Goal: Transaction & Acquisition: Book appointment/travel/reservation

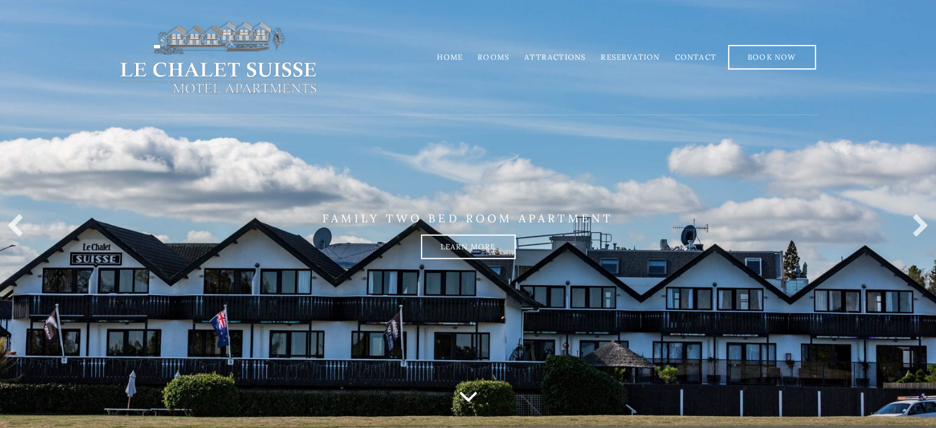
click at [510, 55] on link "Rooms" at bounding box center [494, 56] width 32 height 9
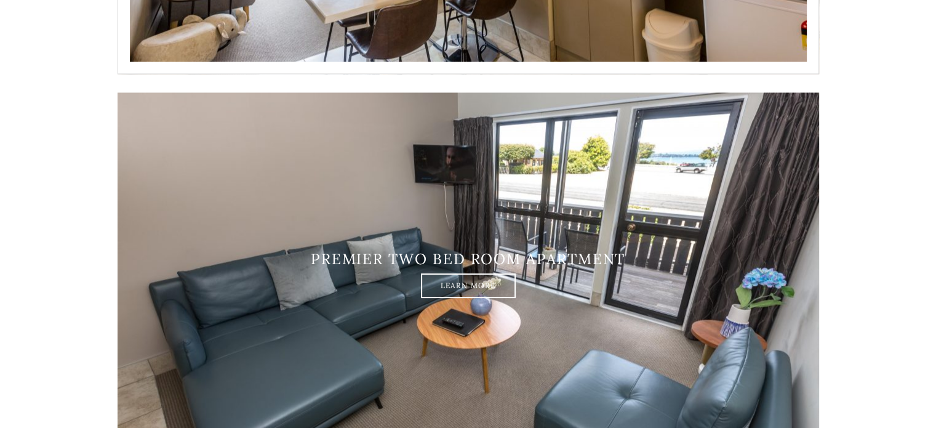
scroll to position [2191, 0]
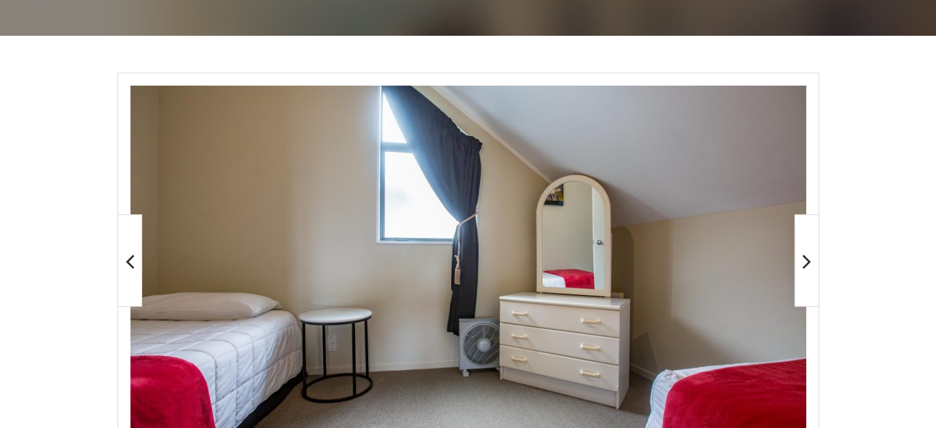
scroll to position [185, 0]
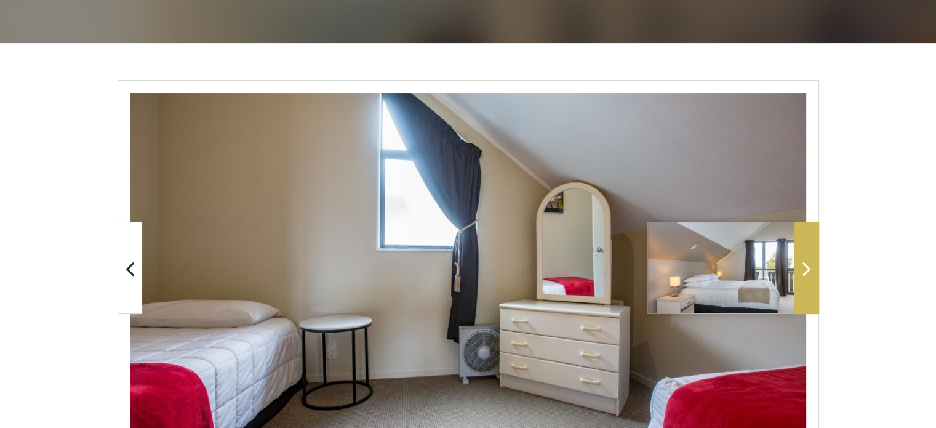
click at [803, 263] on icon at bounding box center [807, 268] width 9 height 25
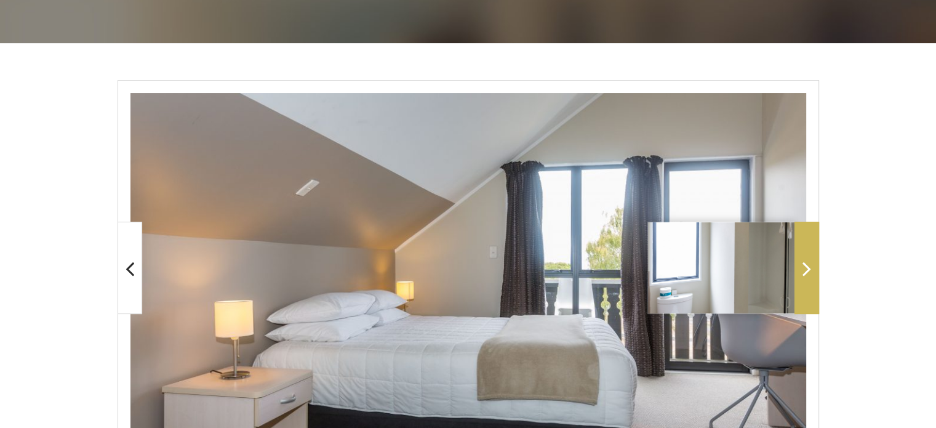
click at [803, 263] on icon at bounding box center [807, 268] width 9 height 25
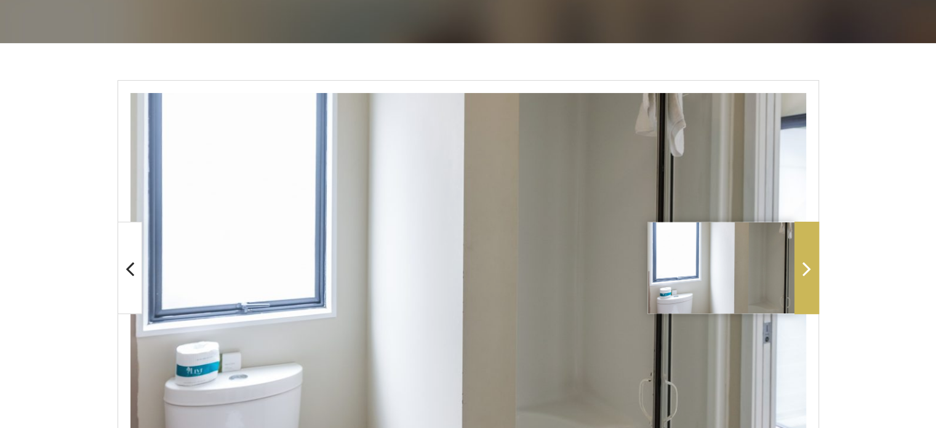
click at [803, 263] on icon at bounding box center [807, 268] width 9 height 25
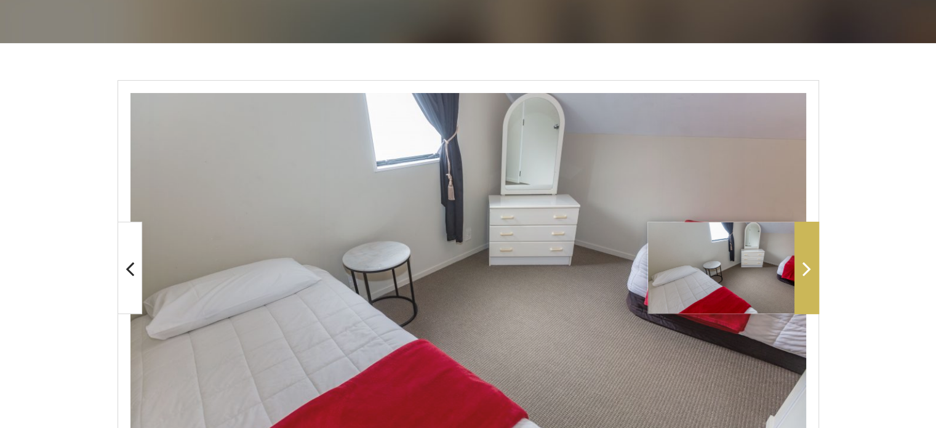
click at [803, 263] on icon at bounding box center [807, 268] width 9 height 25
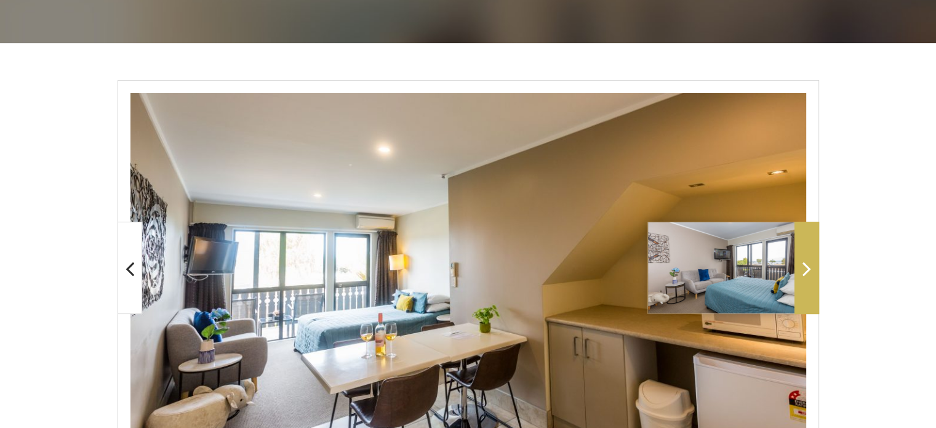
click at [803, 263] on icon at bounding box center [807, 268] width 9 height 25
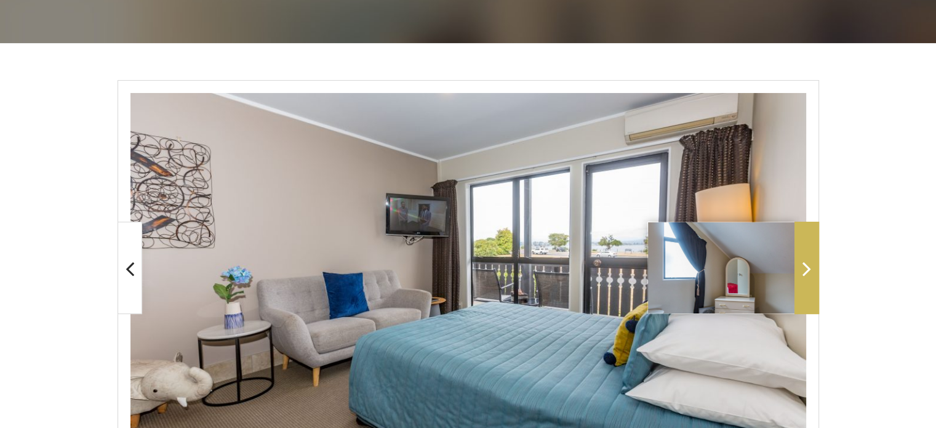
click at [803, 263] on icon at bounding box center [807, 268] width 9 height 25
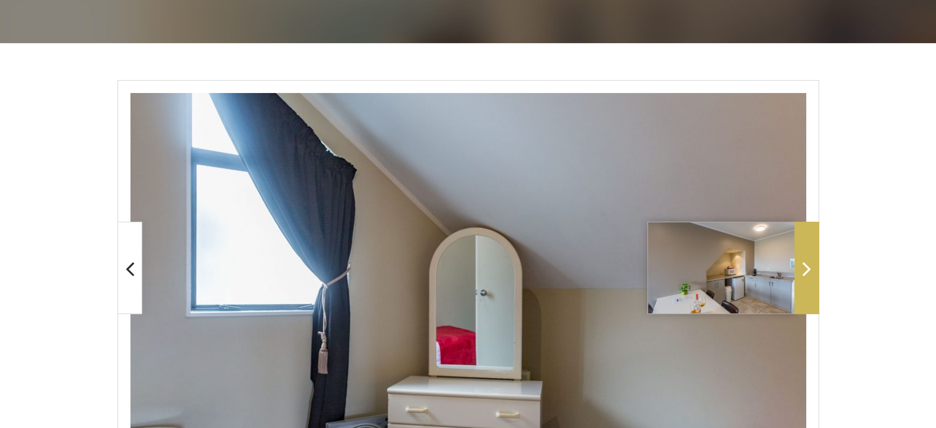
click at [803, 263] on icon at bounding box center [807, 268] width 9 height 25
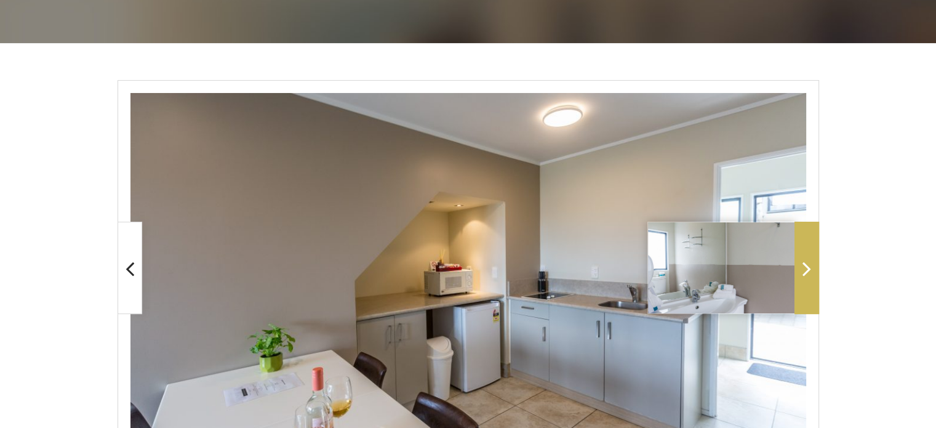
click at [803, 263] on icon at bounding box center [807, 268] width 9 height 25
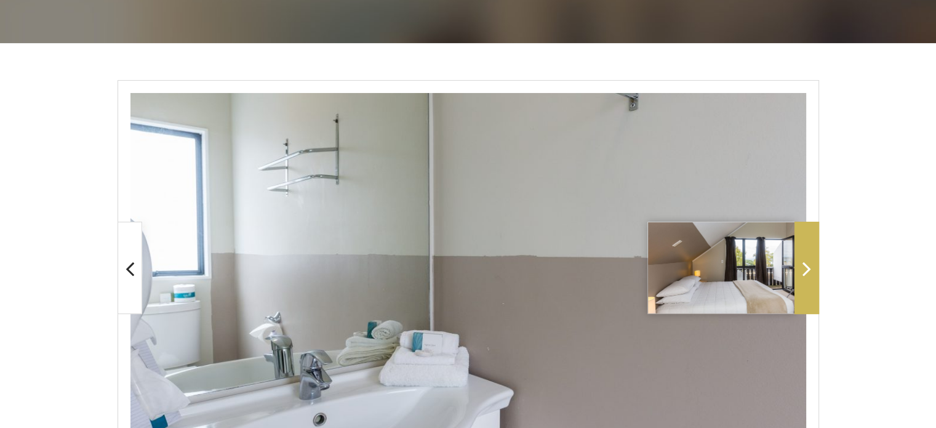
click at [803, 263] on icon at bounding box center [807, 268] width 9 height 25
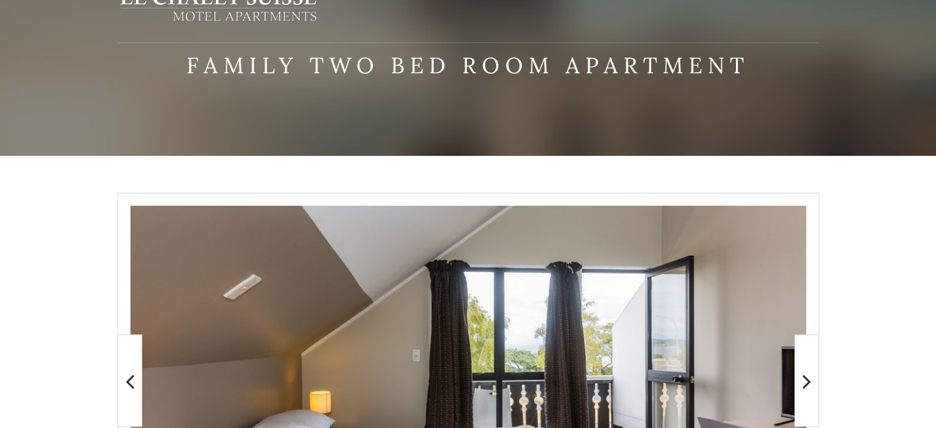
scroll to position [0, 0]
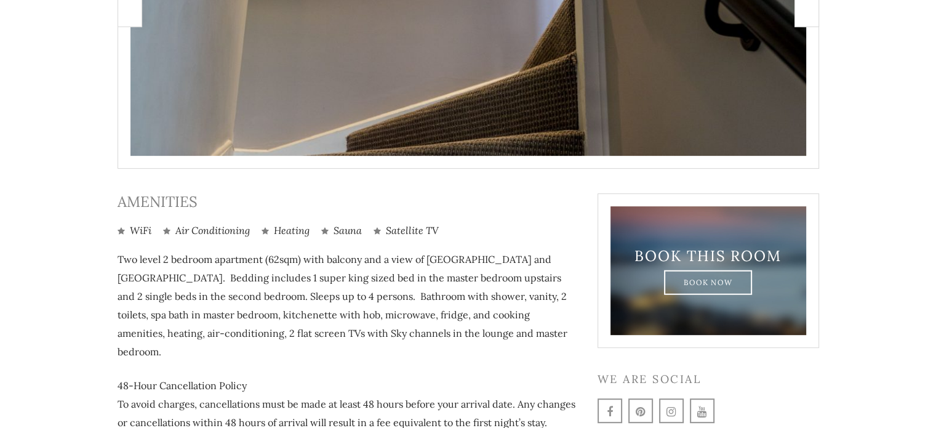
scroll to position [549, 0]
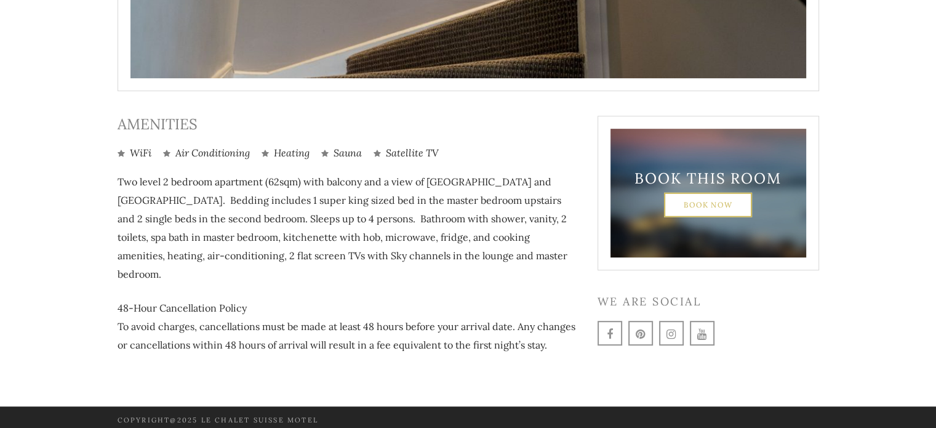
click at [701, 202] on link "Book Now" at bounding box center [708, 204] width 88 height 25
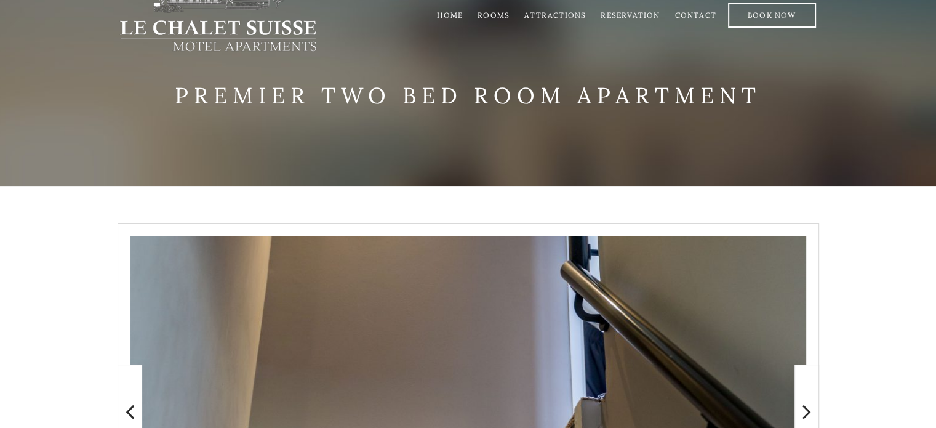
scroll to position [0, 0]
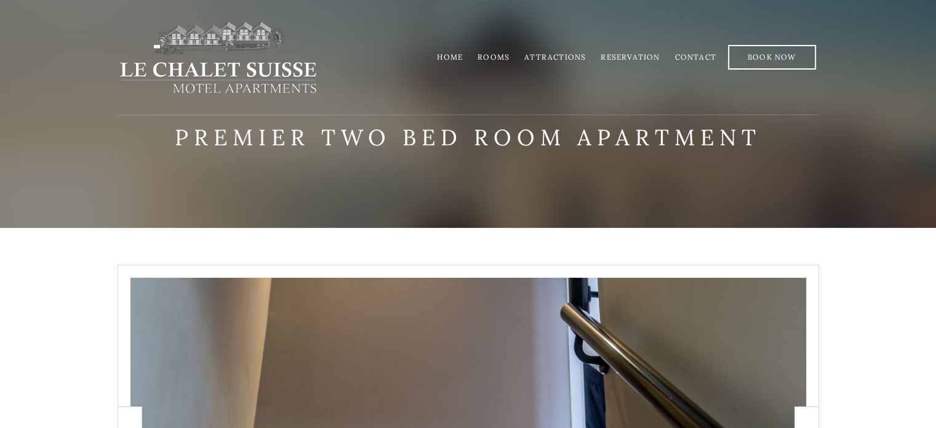
click at [557, 54] on link "Attractions" at bounding box center [556, 56] width 62 height 9
click at [455, 60] on link "Home" at bounding box center [450, 56] width 26 height 9
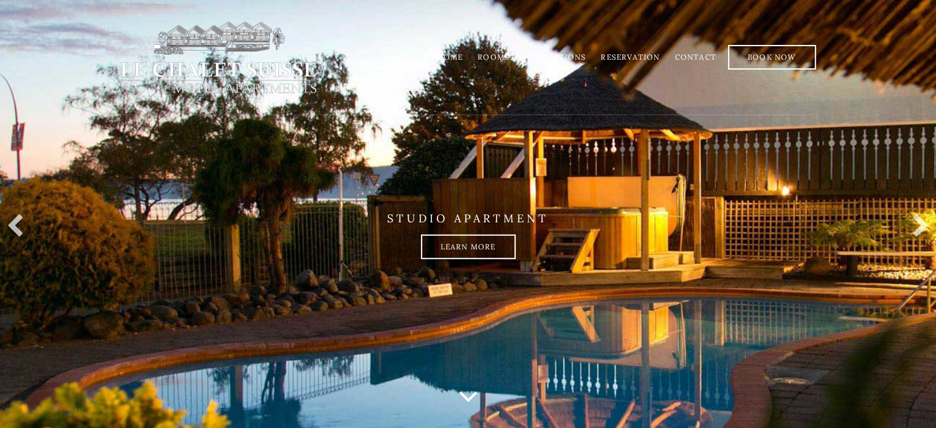
click at [501, 54] on link "Rooms" at bounding box center [494, 56] width 32 height 9
